Goal: Navigation & Orientation: Find specific page/section

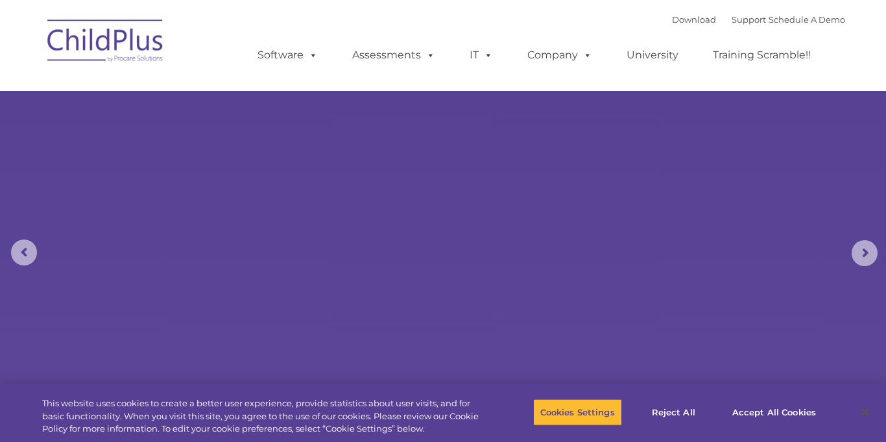
select select "MEDIUM"
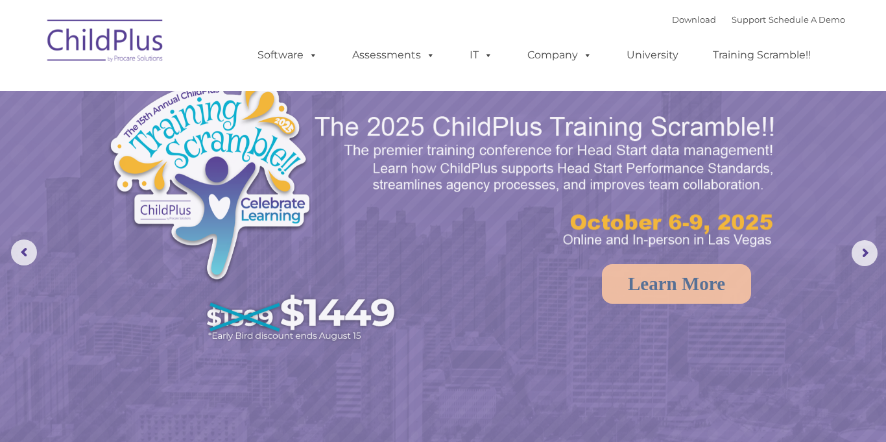
select select "MEDIUM"
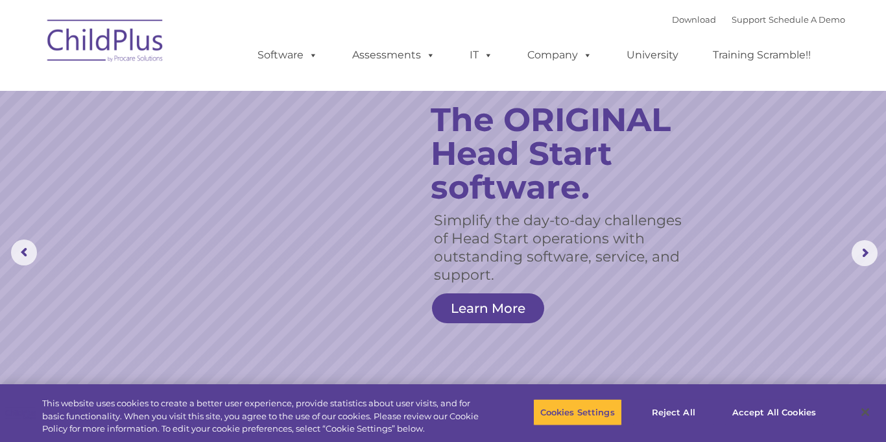
click at [885, 171] on rs-slide "Simplify the day-to-day challenges of Head Start operations with outstanding so…" at bounding box center [443, 253] width 886 height 506
click at [685, 23] on link "Download" at bounding box center [694, 19] width 44 height 10
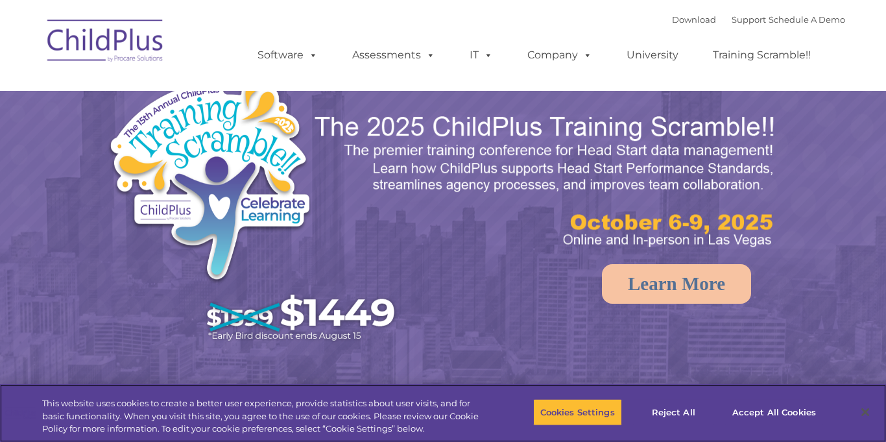
select select "MEDIUM"
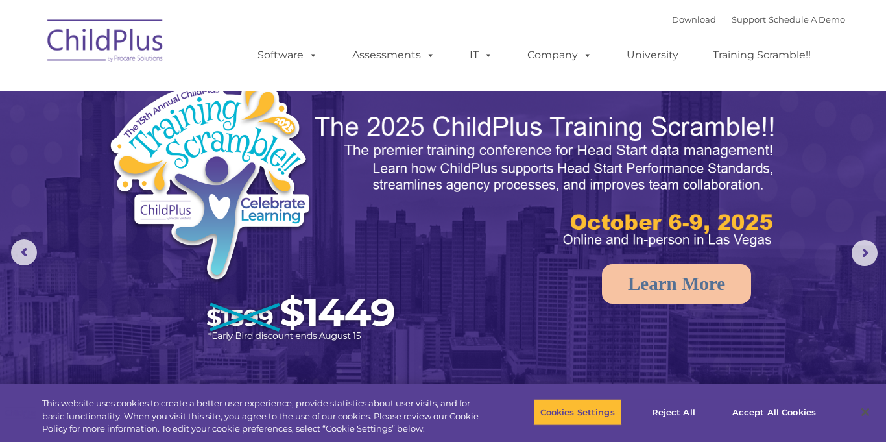
select select "MEDIUM"
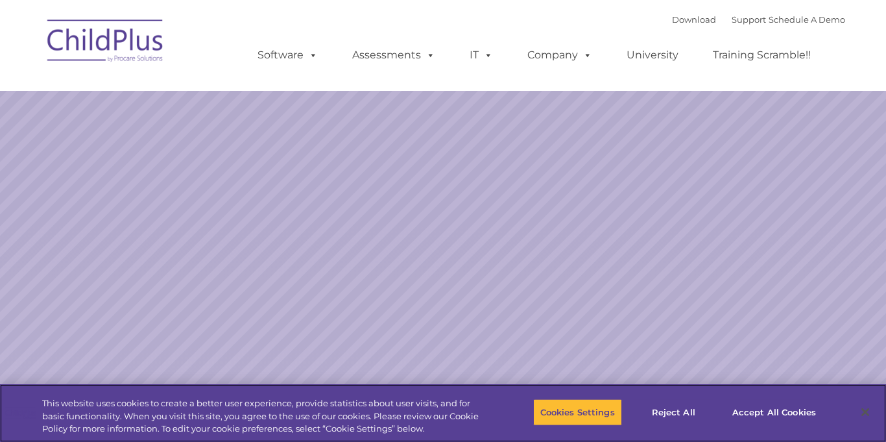
select select "MEDIUM"
